Goal: Task Accomplishment & Management: Manage account settings

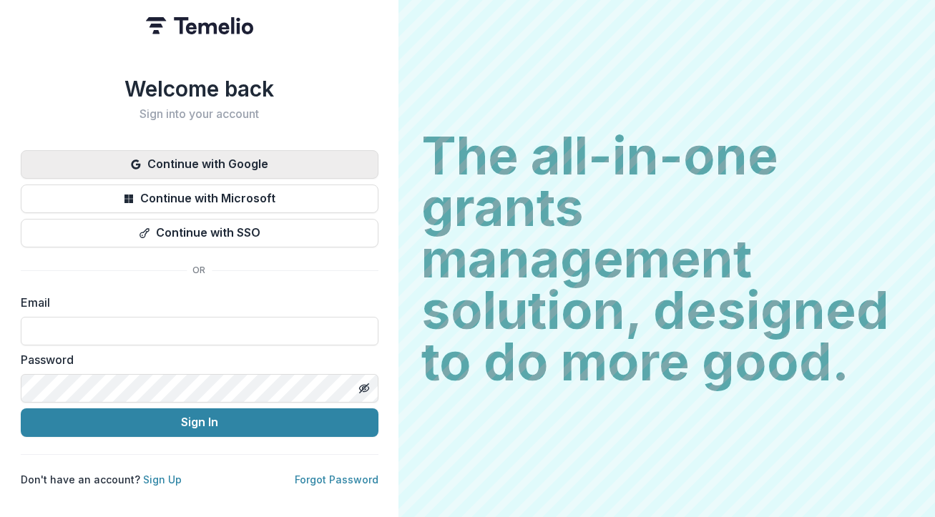
click at [287, 153] on button "Continue with Google" at bounding box center [200, 164] width 358 height 29
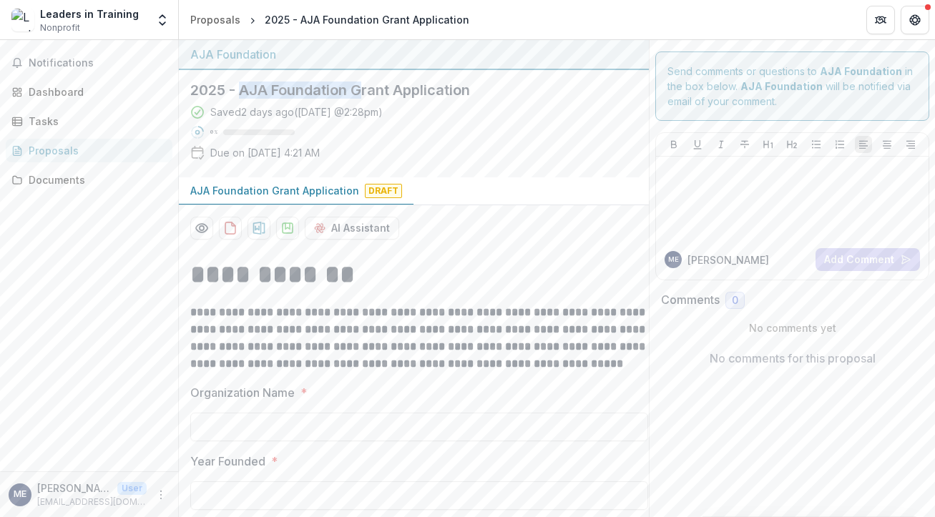
drag, startPoint x: 240, startPoint y: 87, endPoint x: 371, endPoint y: 87, distance: 131.7
click at [371, 87] on h2 "2025 - AJA Foundation Grant Application" at bounding box center [402, 90] width 424 height 17
drag, startPoint x: 444, startPoint y: 91, endPoint x: 306, endPoint y: 91, distance: 138.8
click at [308, 91] on h2 "2025 - AJA Foundation Grant Application" at bounding box center [402, 90] width 424 height 17
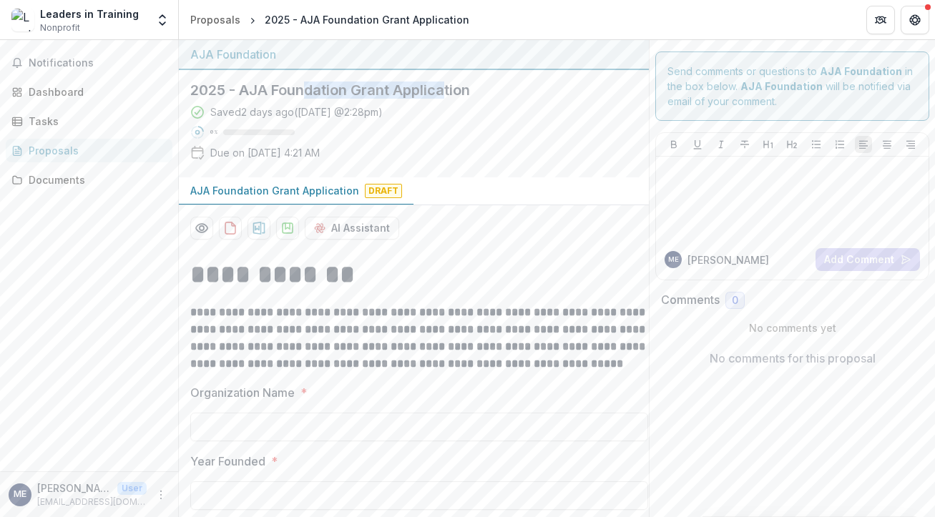
click at [306, 91] on h2 "2025 - AJA Foundation Grant Application" at bounding box center [402, 90] width 424 height 17
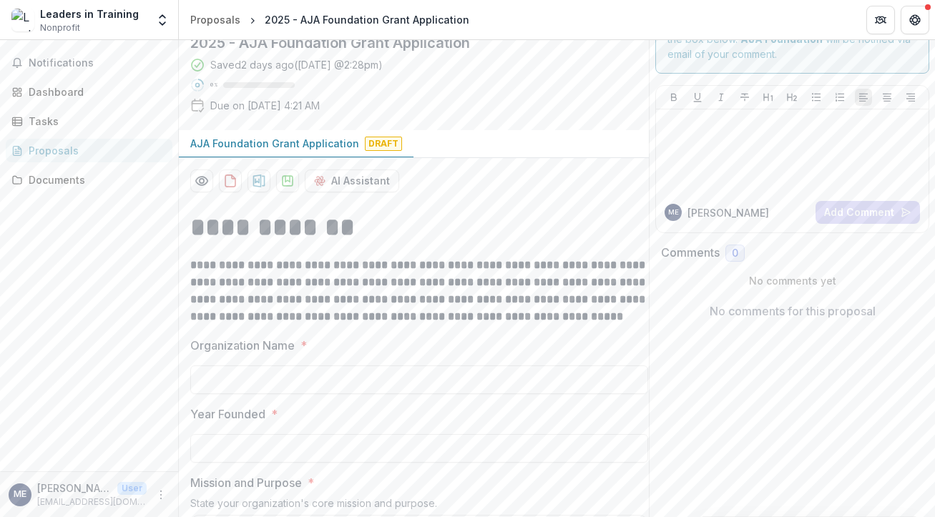
scroll to position [51, 0]
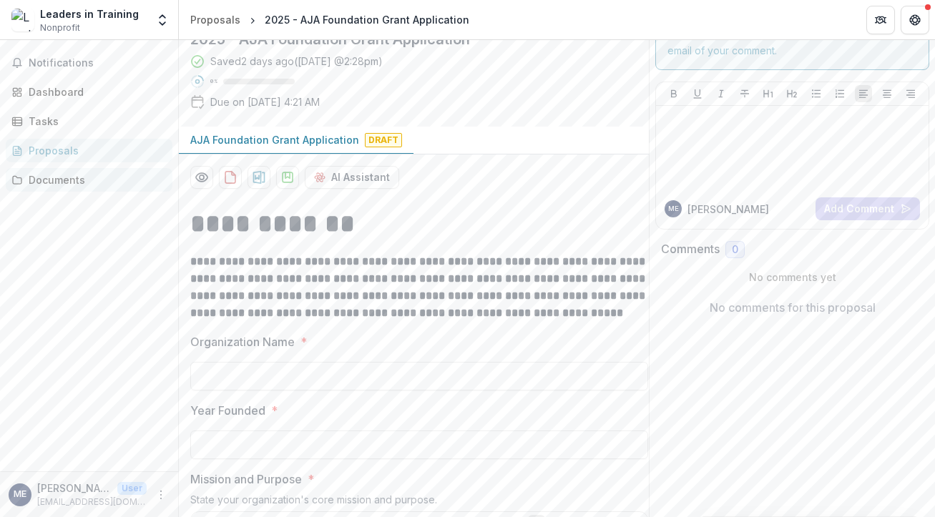
click at [95, 182] on div "Documents" at bounding box center [95, 179] width 132 height 15
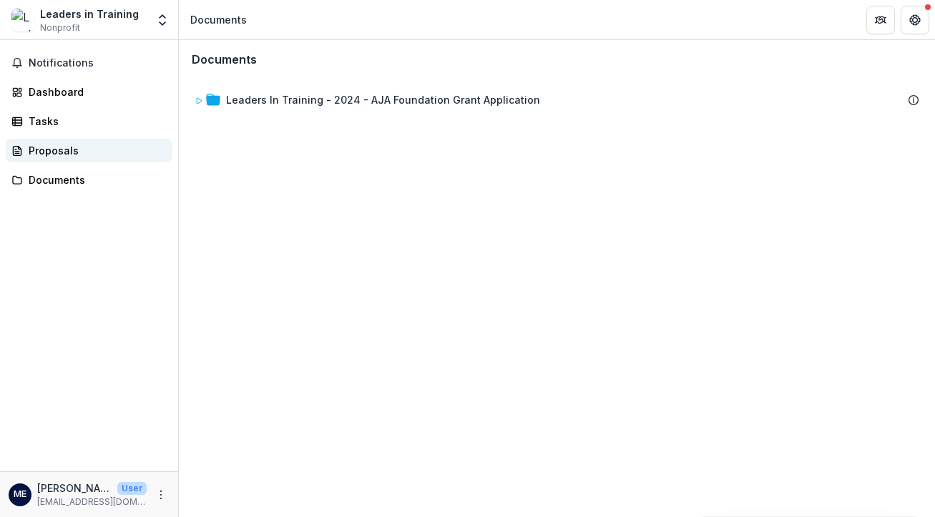
click at [94, 158] on link "Proposals" at bounding box center [89, 151] width 167 height 24
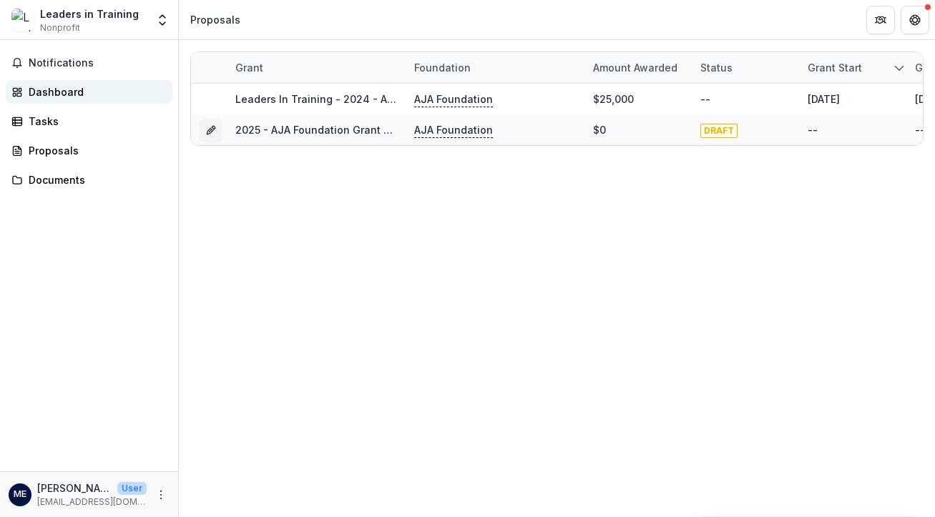
click at [101, 97] on div "Dashboard" at bounding box center [95, 91] width 132 height 15
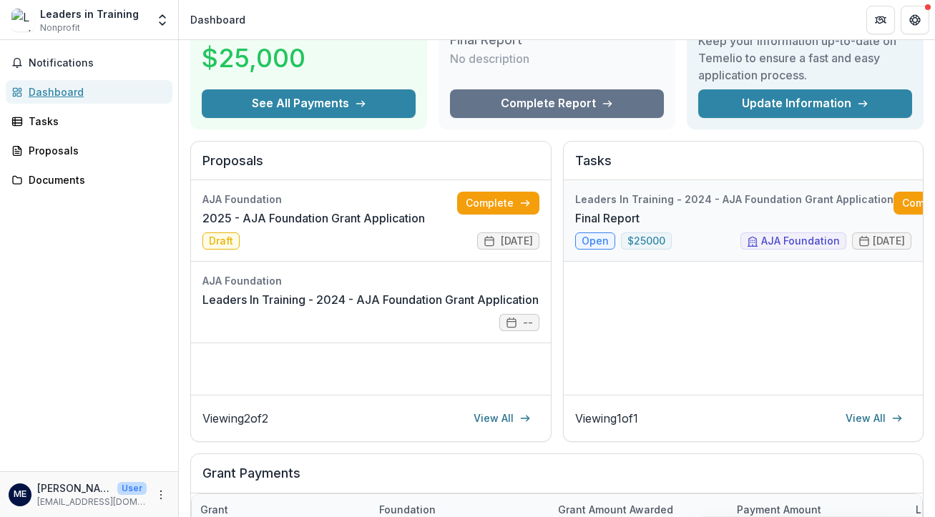
scroll to position [34, 0]
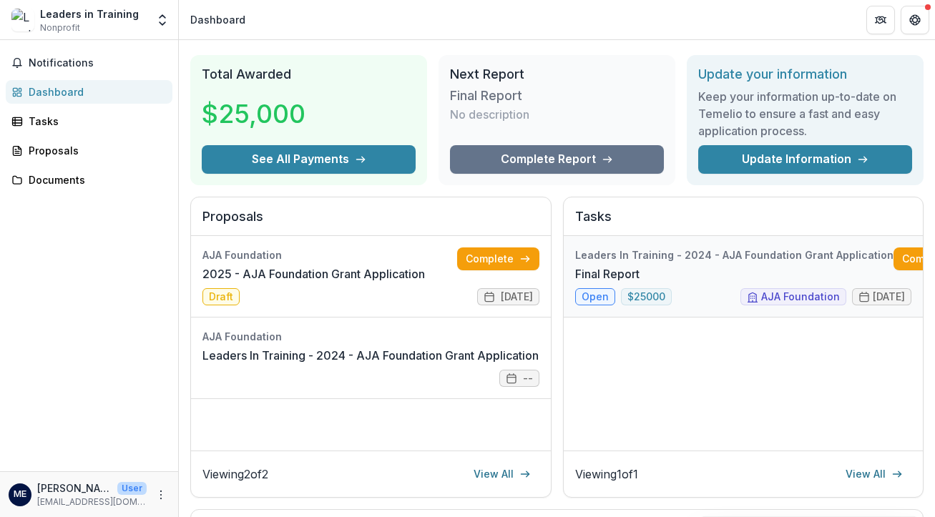
click at [640, 265] on link "Final Report" at bounding box center [607, 273] width 64 height 17
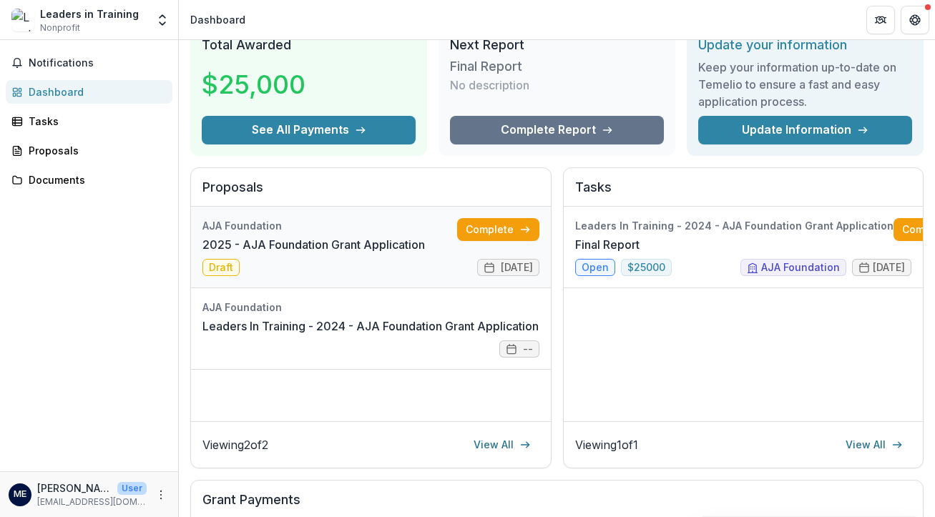
scroll to position [70, 0]
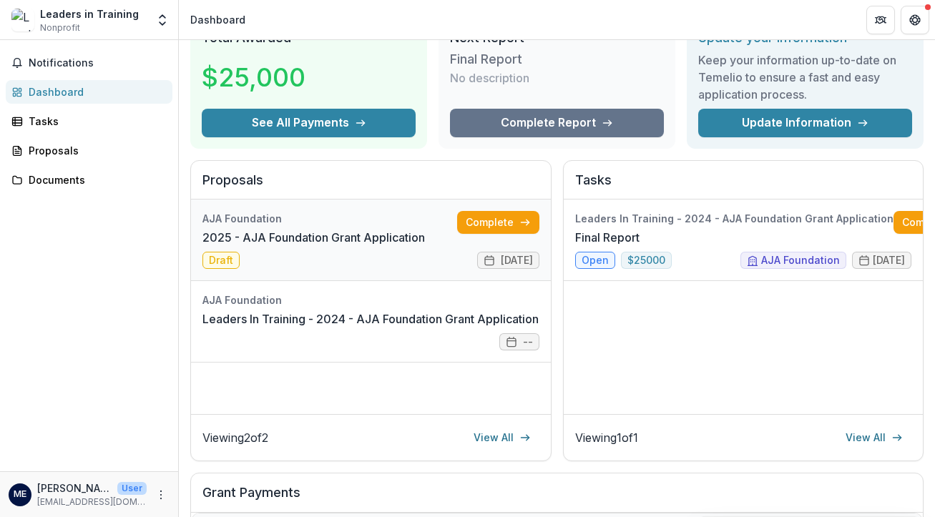
click at [387, 244] on link "2025 - AJA Foundation Grant Application" at bounding box center [314, 237] width 223 height 17
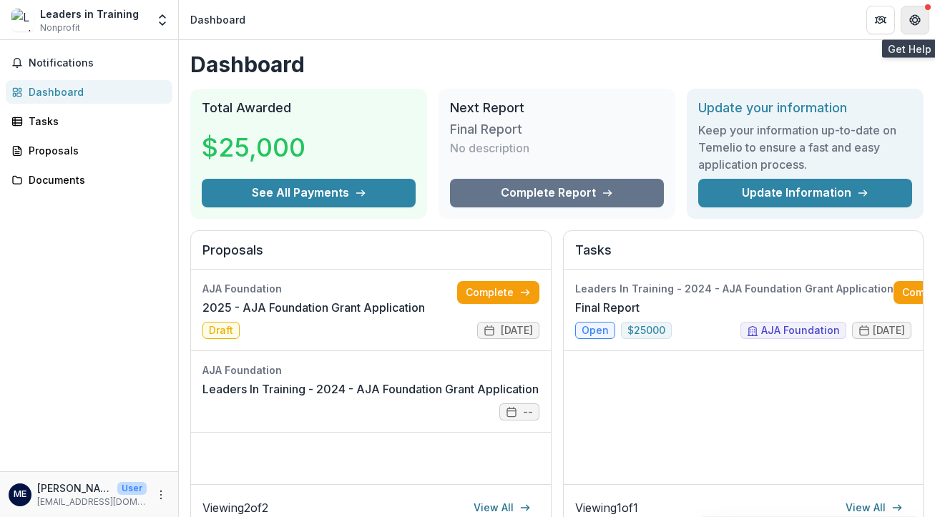
click at [919, 17] on icon "Get Help" at bounding box center [918, 16] width 3 height 3
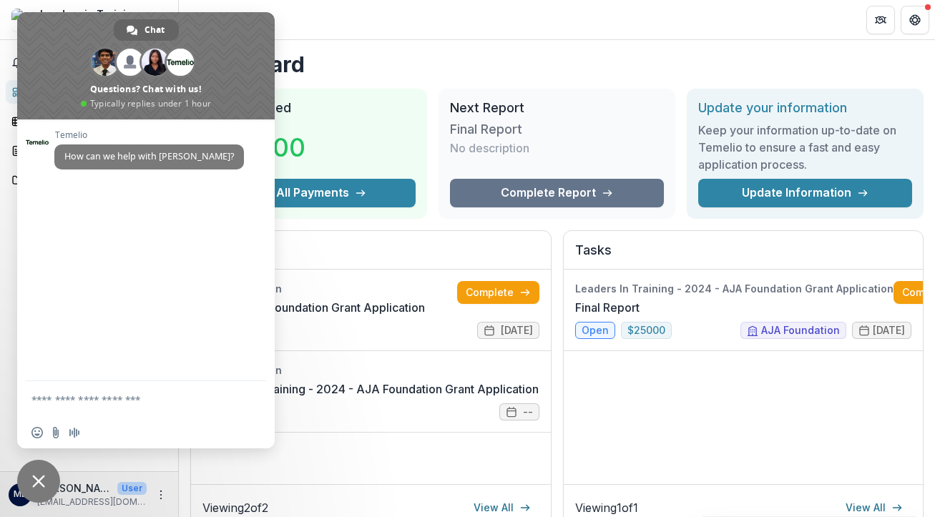
click at [374, 57] on h1 "Dashboard" at bounding box center [557, 65] width 734 height 26
click at [42, 483] on span "Close chat" at bounding box center [38, 481] width 13 height 13
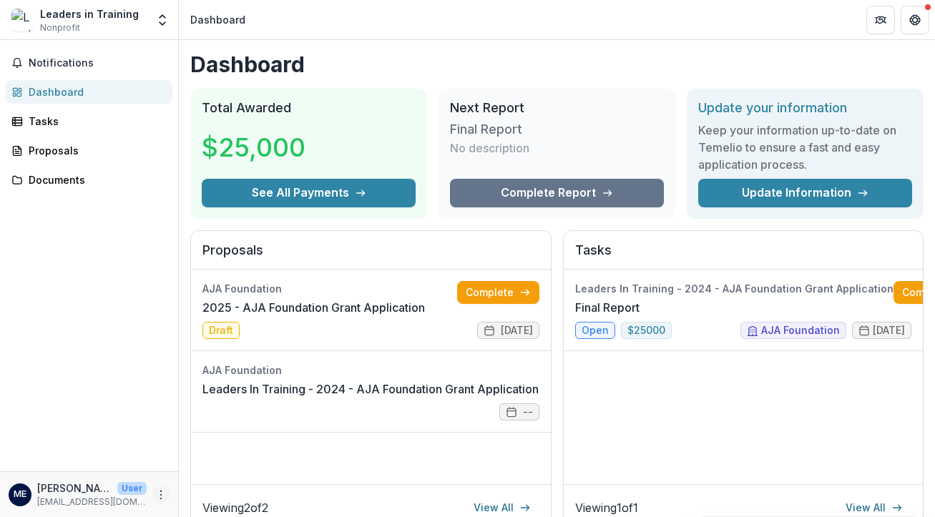
click at [155, 491] on button "More" at bounding box center [160, 495] width 17 height 17
click at [206, 467] on link "Settings" at bounding box center [255, 465] width 153 height 24
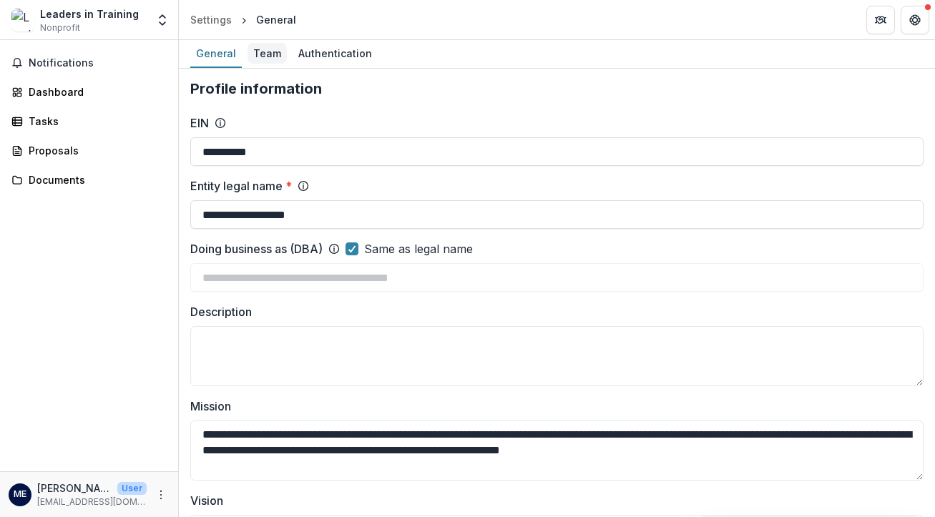
click at [263, 58] on div "Team" at bounding box center [267, 53] width 39 height 21
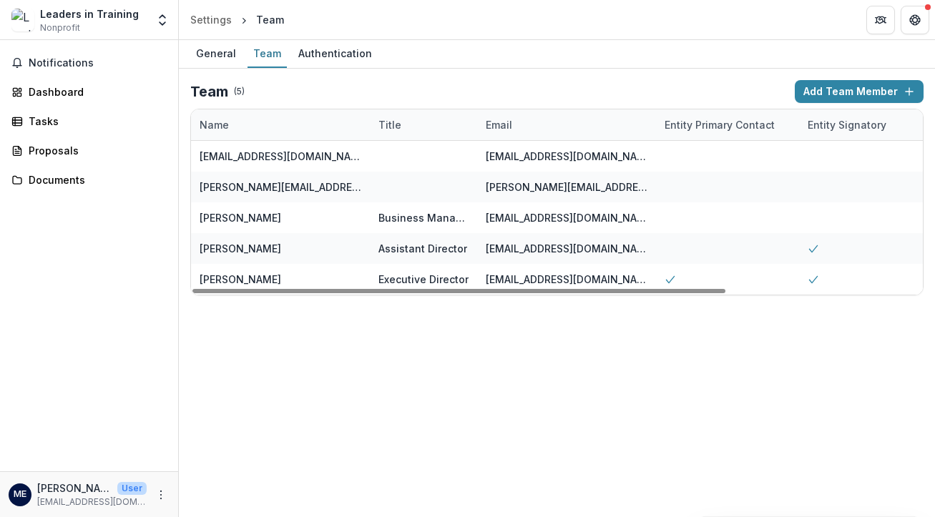
click at [563, 412] on div "General Team Authentication Team ( 5 ) Add Team Member Name Title Email Entity …" at bounding box center [557, 278] width 756 height 477
click at [104, 69] on span "Notifications" at bounding box center [98, 63] width 138 height 12
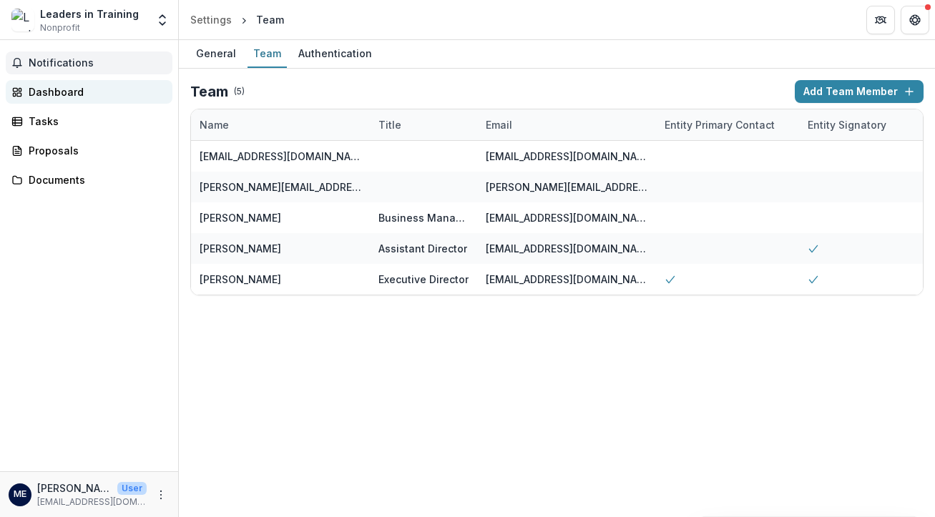
click at [90, 90] on div "Dashboard" at bounding box center [95, 91] width 132 height 15
